Goal: Task Accomplishment & Management: Use online tool/utility

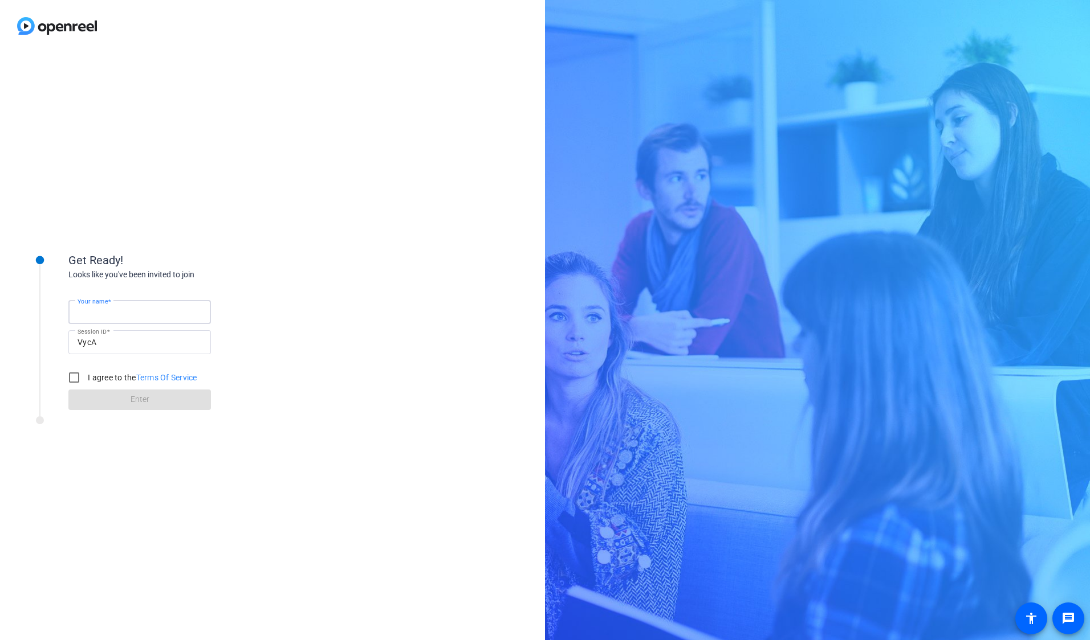
drag, startPoint x: 163, startPoint y: 313, endPoint x: 295, endPoint y: 276, distance: 137.4
click at [163, 313] on input "Your name" at bounding box center [139, 312] width 124 height 14
type input "Dane Loch"
click at [66, 381] on input "I agree to the Terms Of Service" at bounding box center [74, 377] width 23 height 23
checkbox input "true"
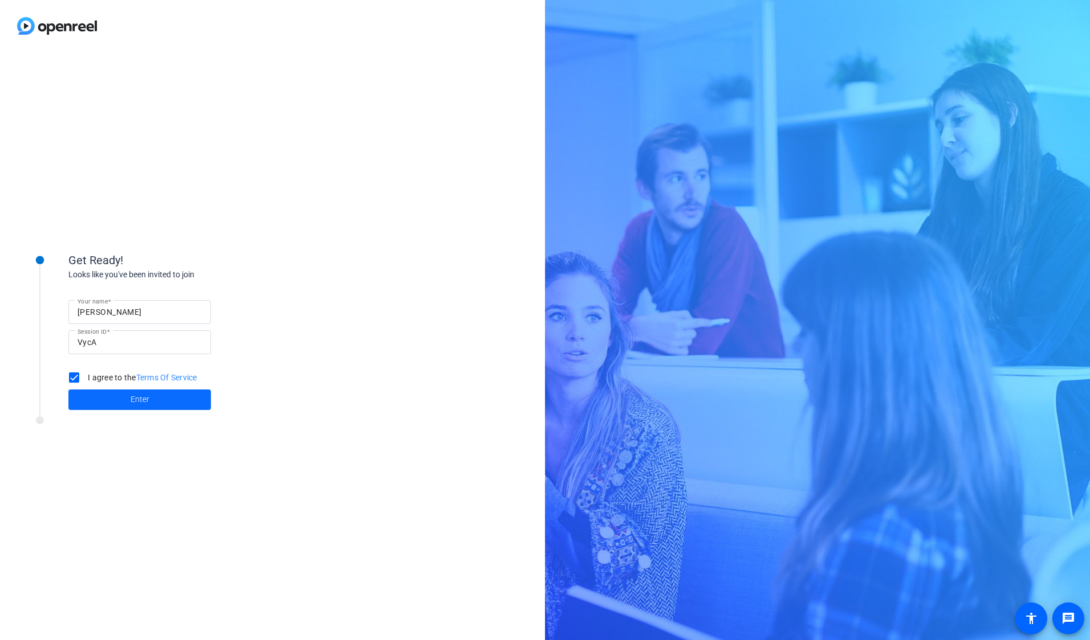
click at [139, 397] on span "Enter" at bounding box center [139, 400] width 19 height 12
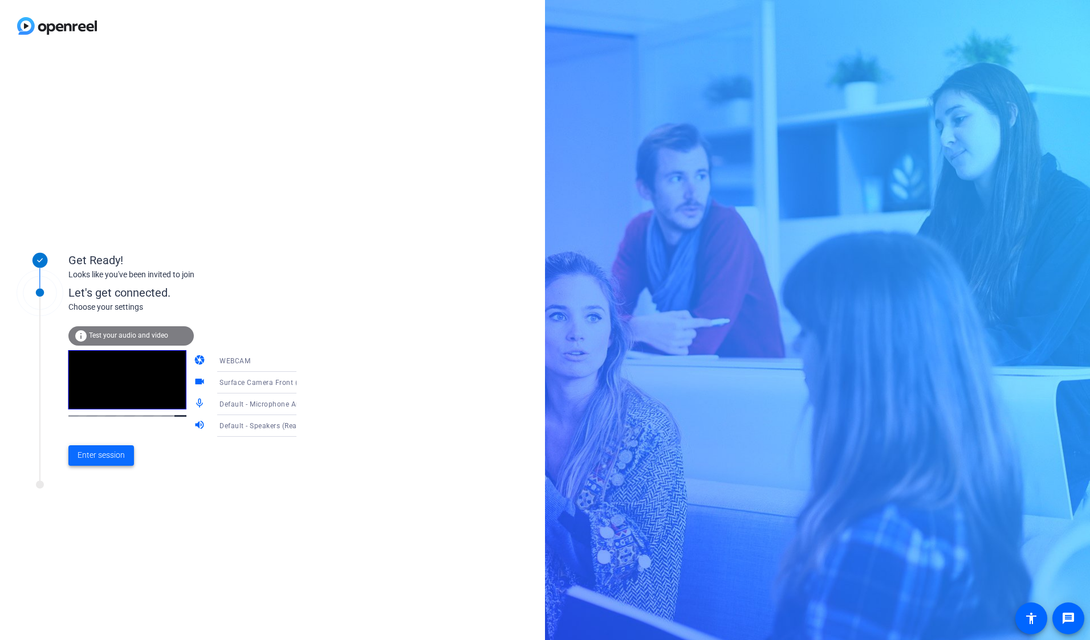
click at [111, 456] on span "Enter session" at bounding box center [100, 456] width 47 height 12
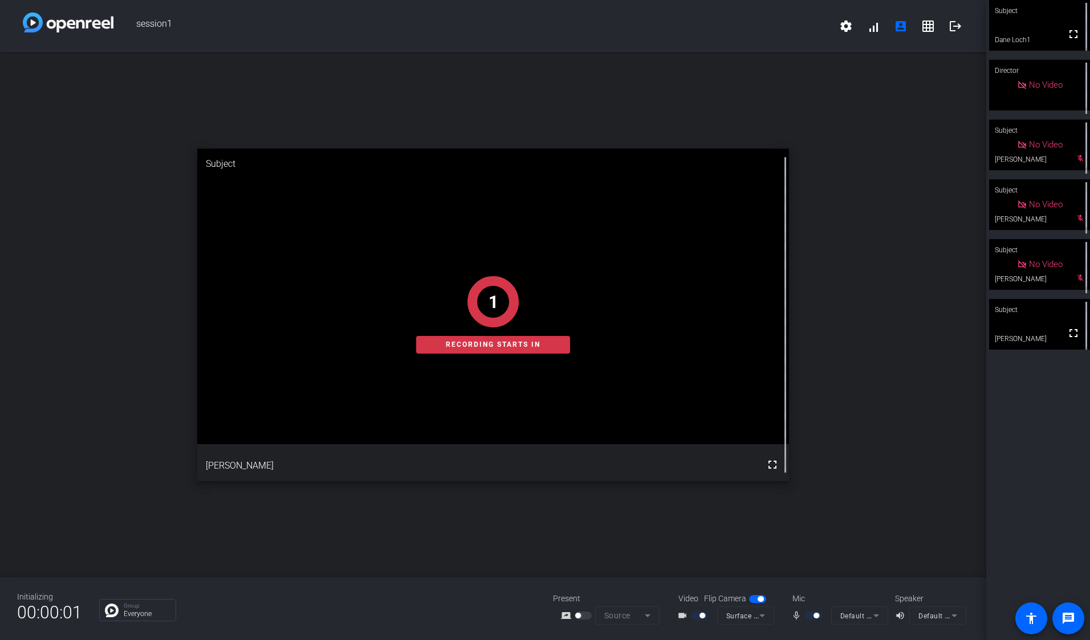
click at [440, 554] on div "open_in_new Subject fullscreen Brett 1 Recording starts in" at bounding box center [493, 314] width 986 height 525
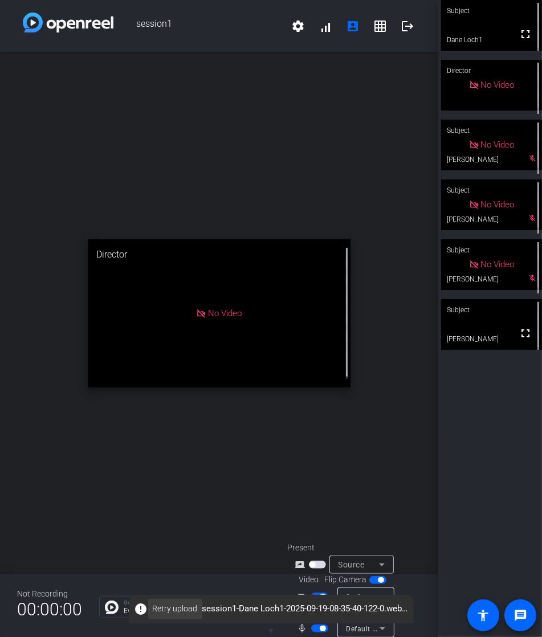
click at [158, 610] on span "Retry upload" at bounding box center [175, 609] width 45 height 12
click at [166, 609] on span "Retry upload" at bounding box center [175, 609] width 45 height 12
click at [166, 610] on span "Retry upload" at bounding box center [175, 609] width 45 height 12
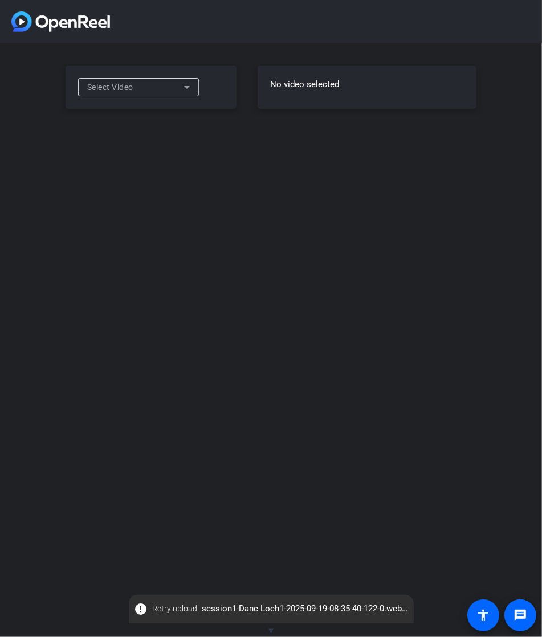
click at [133, 84] on span "Select Video" at bounding box center [110, 87] width 46 height 9
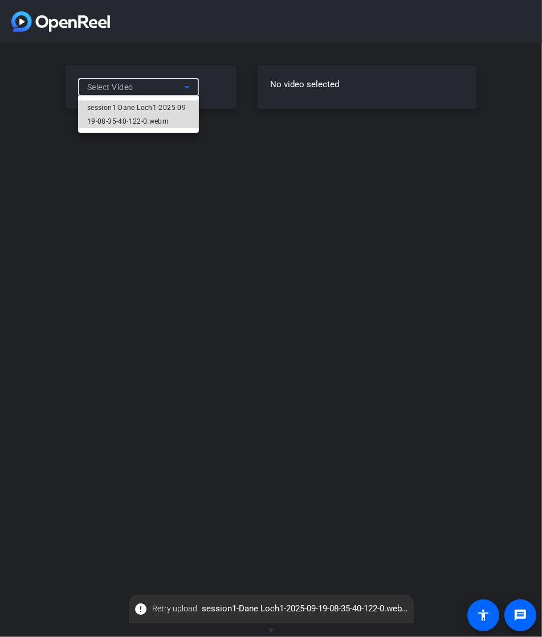
click at [134, 115] on span "session1-Dane Loch1-2025-09-19-08-35-40-122-0.webm" at bounding box center [138, 114] width 103 height 27
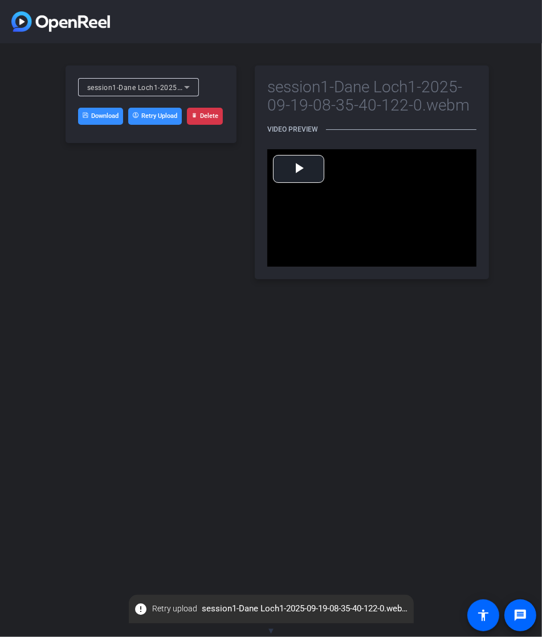
click at [158, 119] on button "Retry Upload" at bounding box center [155, 116] width 54 height 17
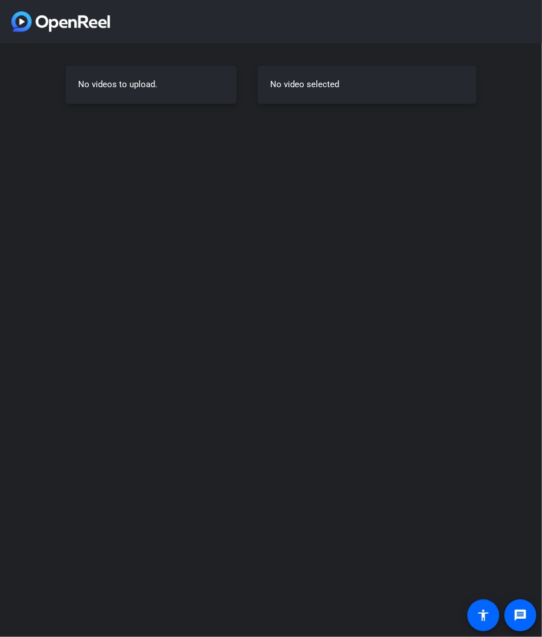
click at [132, 87] on div "No videos to upload." at bounding box center [151, 85] width 171 height 38
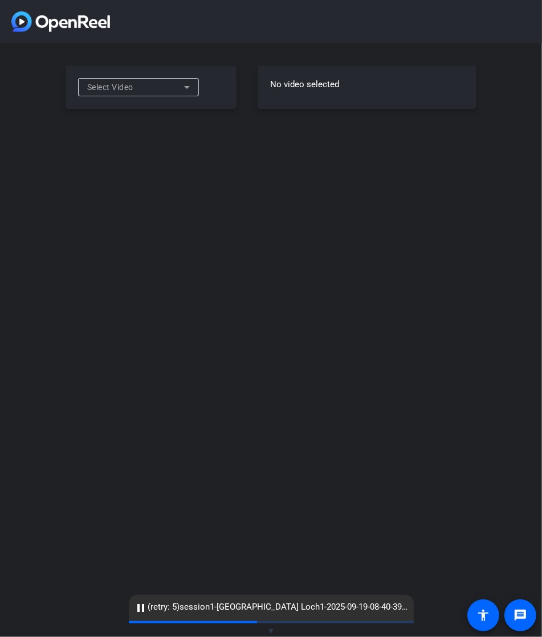
click at [136, 87] on div "Select Video" at bounding box center [135, 87] width 97 height 14
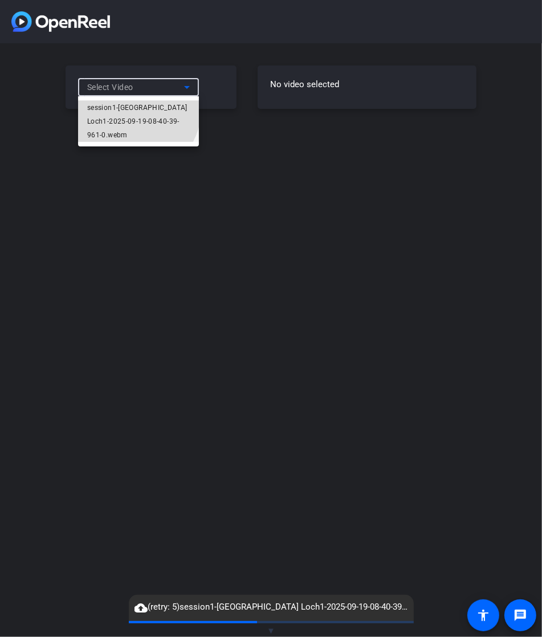
click at [134, 110] on span "session1-[GEOGRAPHIC_DATA] Loch1-2025-09-19-08-40-39-961-0.webm" at bounding box center [138, 121] width 103 height 41
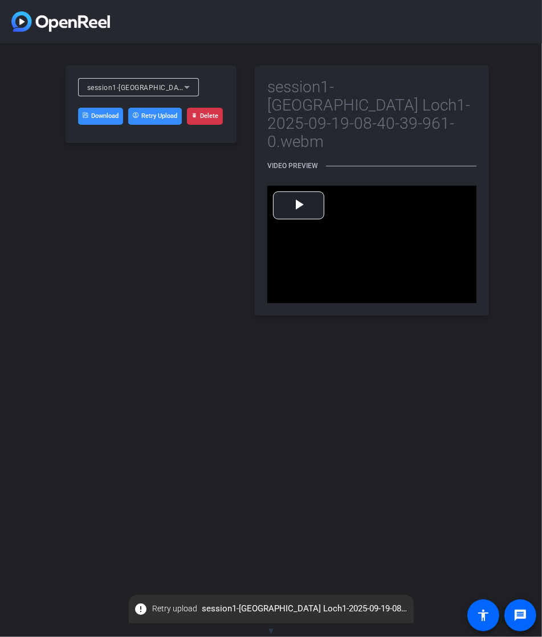
click at [157, 117] on button "Retry Upload" at bounding box center [155, 116] width 54 height 17
click at [179, 613] on span "Retry upload" at bounding box center [175, 609] width 45 height 12
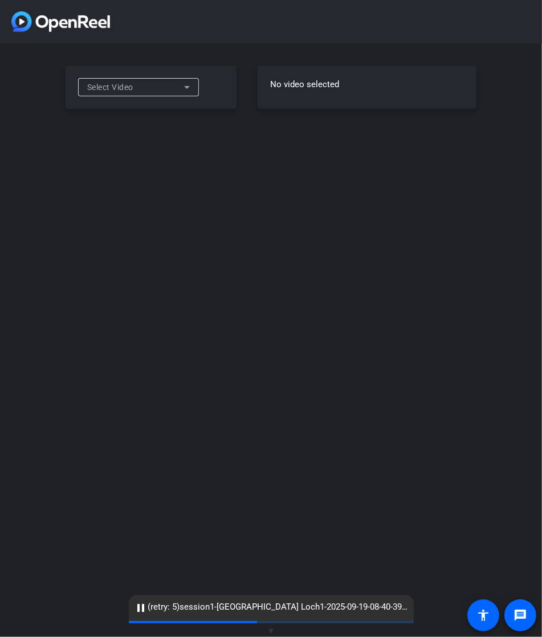
click at [158, 89] on div "Select Video" at bounding box center [135, 87] width 97 height 14
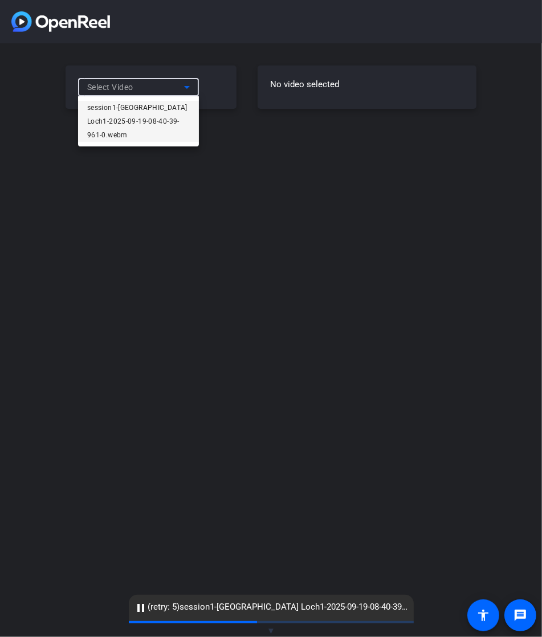
click at [148, 112] on span "session1-Dane Loch1-2025-09-19-08-40-39-961-0.webm" at bounding box center [138, 121] width 103 height 41
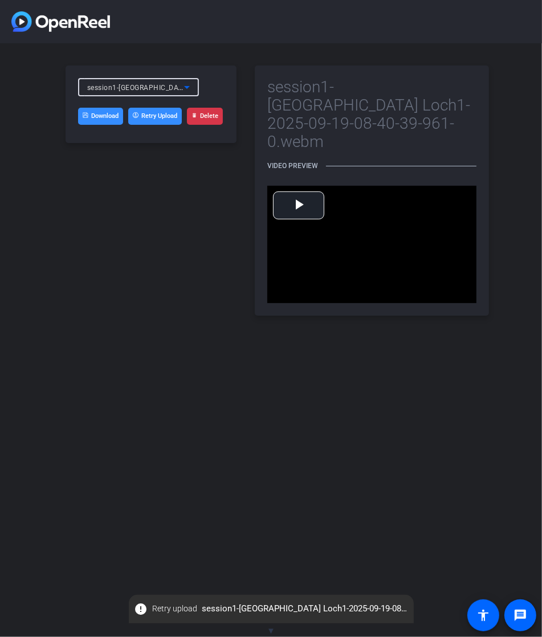
click at [156, 117] on button "Retry Upload" at bounding box center [155, 116] width 54 height 17
click at [93, 121] on link "Download" at bounding box center [100, 116] width 45 height 17
click at [153, 117] on button "Retry Upload" at bounding box center [155, 116] width 54 height 17
click at [147, 85] on span "session1-Dane Loch1-2025-09-19-08-40-39-961-0.webm" at bounding box center [206, 87] width 239 height 9
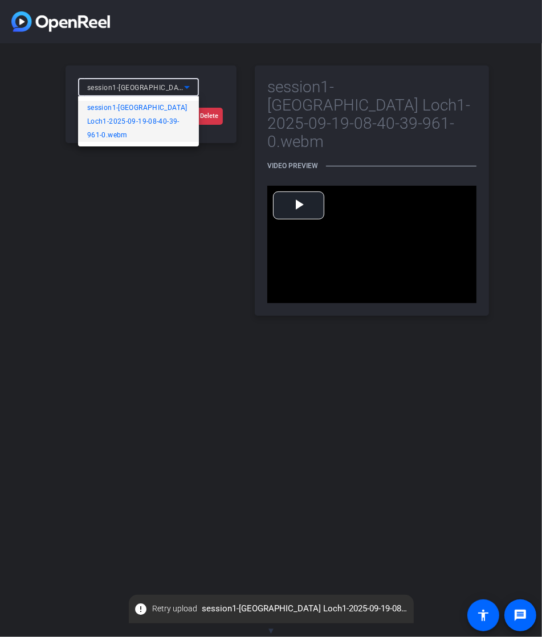
click at [137, 112] on span "session1-[GEOGRAPHIC_DATA] Loch1-2025-09-19-08-40-39-961-0.webm" at bounding box center [138, 121] width 103 height 41
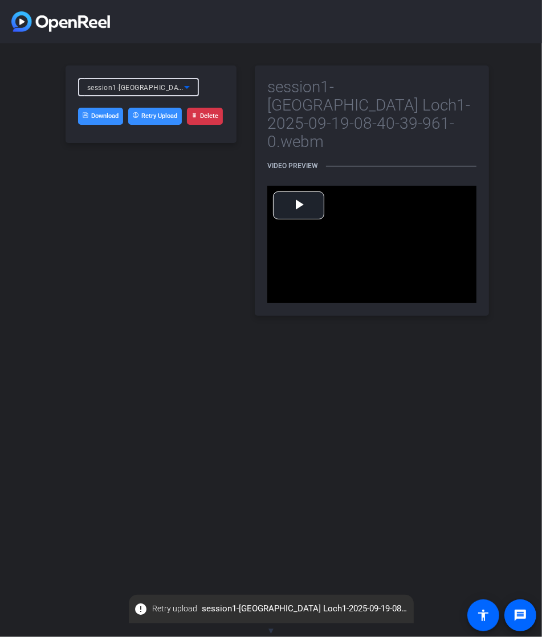
click at [157, 120] on button "Retry Upload" at bounding box center [155, 116] width 54 height 17
click at [498, 179] on div "session1-Dane Loch1-2025-09-19-08-40-39-961-0.webm Download Retry Upload Delete…" at bounding box center [271, 190] width 542 height 295
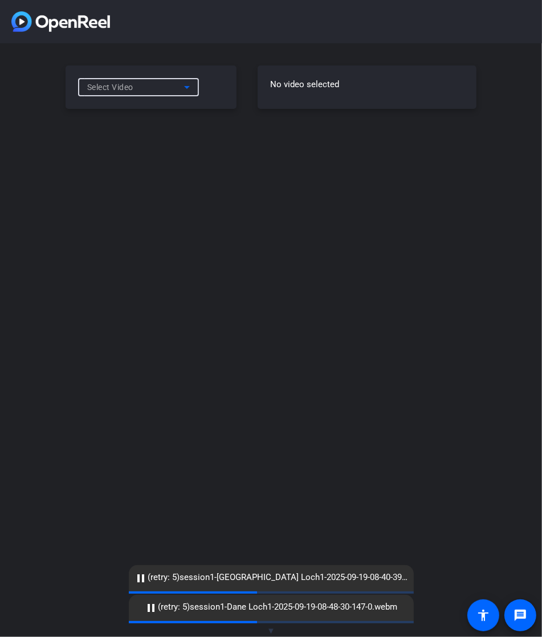
click at [133, 88] on span "Select Video" at bounding box center [110, 87] width 46 height 9
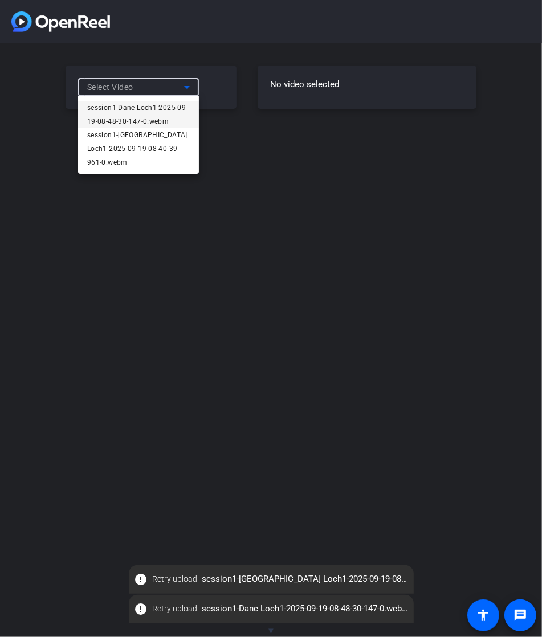
click at [144, 117] on span "session1-Dane Loch1-2025-09-19-08-48-30-147-0.webm" at bounding box center [138, 114] width 103 height 27
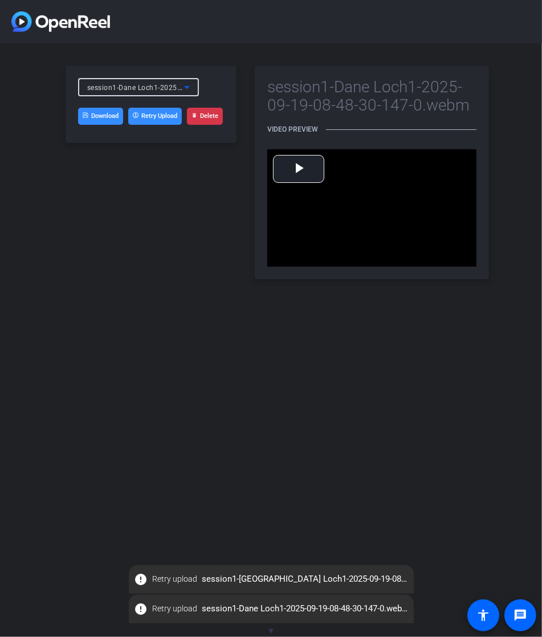
click at [157, 121] on button "Retry Upload" at bounding box center [155, 116] width 54 height 17
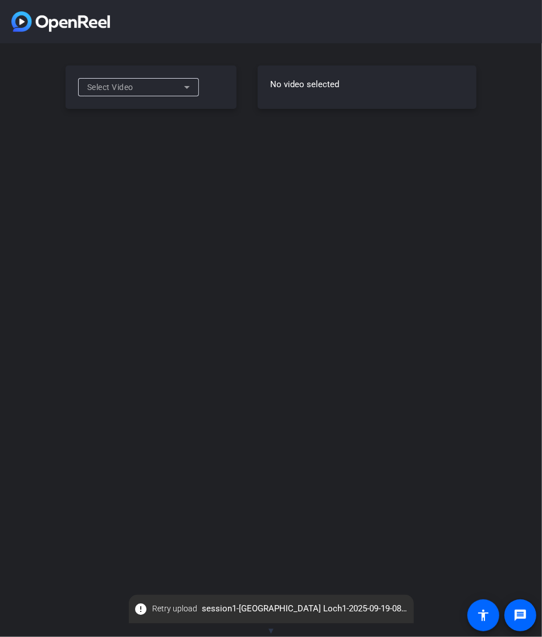
click at [139, 91] on div "Select Video" at bounding box center [135, 87] width 97 height 14
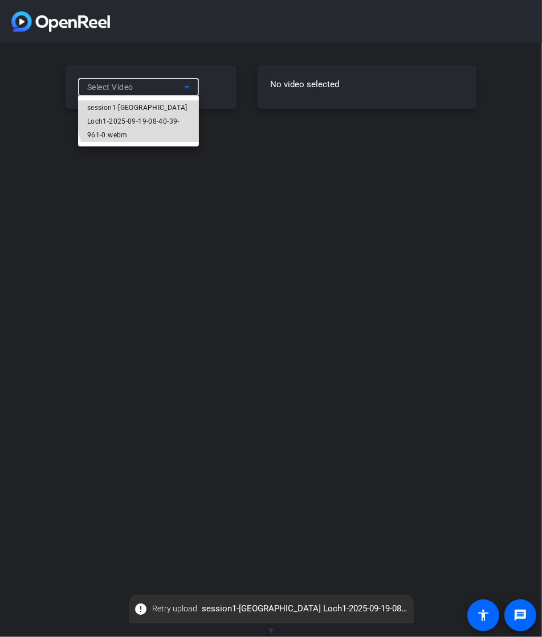
click at [144, 117] on span "session1-[GEOGRAPHIC_DATA] Loch1-2025-09-19-08-40-39-961-0.webm" at bounding box center [138, 121] width 103 height 41
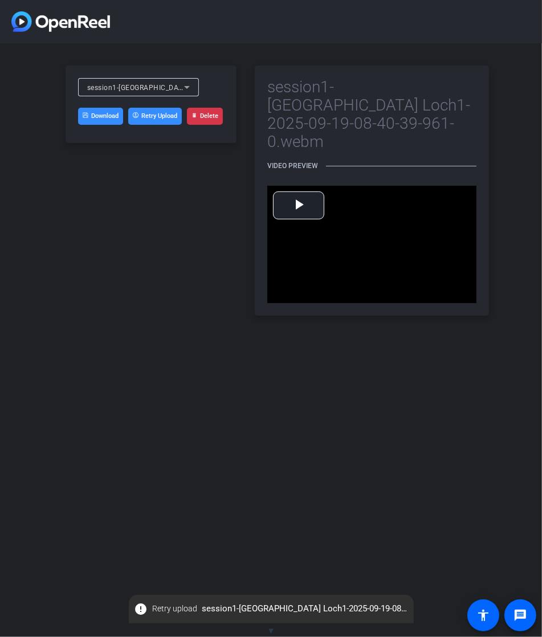
click at [158, 119] on button "Retry Upload" at bounding box center [155, 116] width 54 height 17
click at [179, 609] on span "Retry upload" at bounding box center [175, 609] width 45 height 12
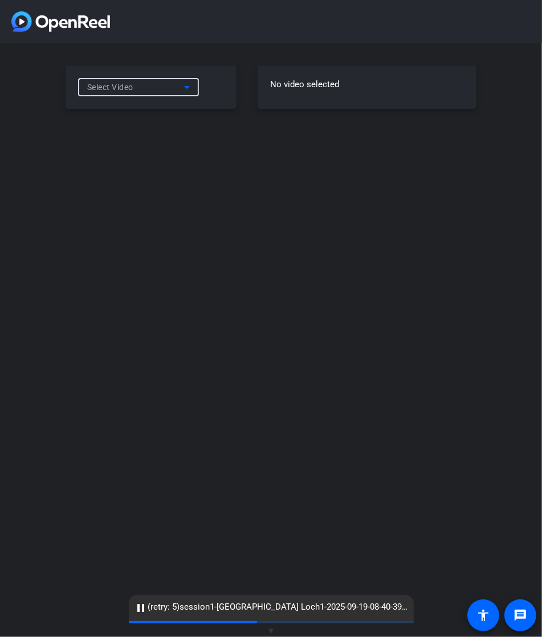
click at [165, 84] on div "Select Video" at bounding box center [135, 87] width 97 height 14
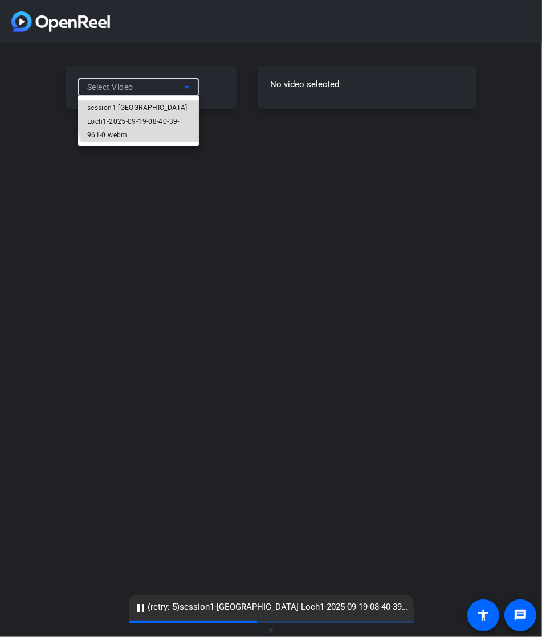
click at [146, 117] on span "session1-[GEOGRAPHIC_DATA] Loch1-2025-09-19-08-40-39-961-0.webm" at bounding box center [138, 121] width 103 height 41
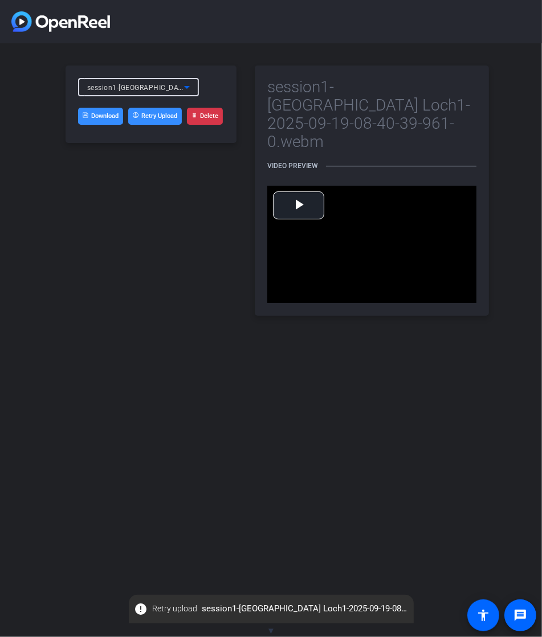
click at [157, 117] on button "Retry Upload" at bounding box center [155, 116] width 54 height 17
